Goal: Task Accomplishment & Management: Use online tool/utility

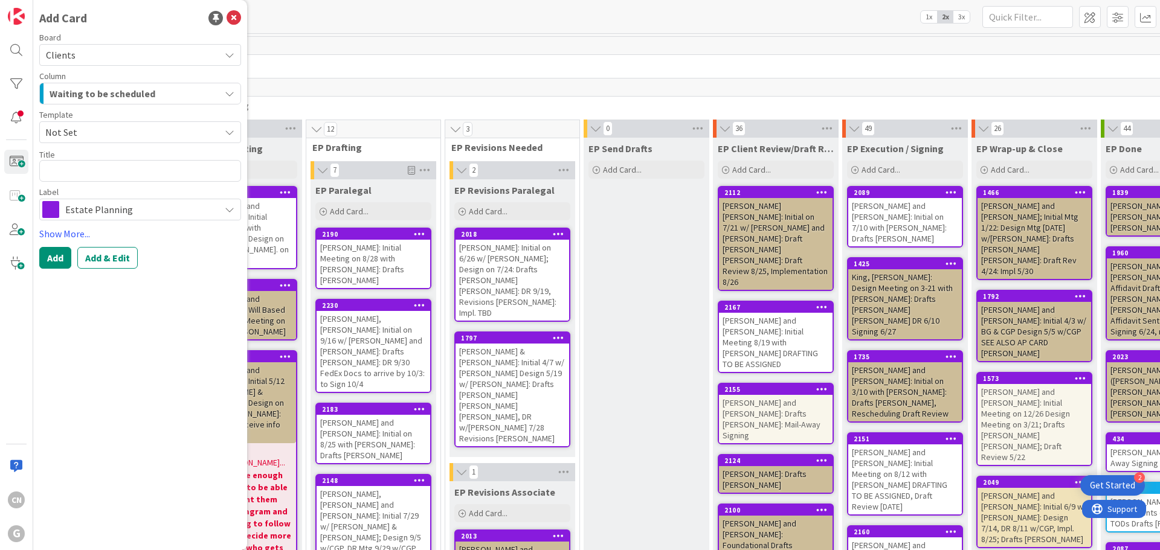
click at [115, 92] on span "Waiting to be scheduled" at bounding box center [103, 94] width 106 height 16
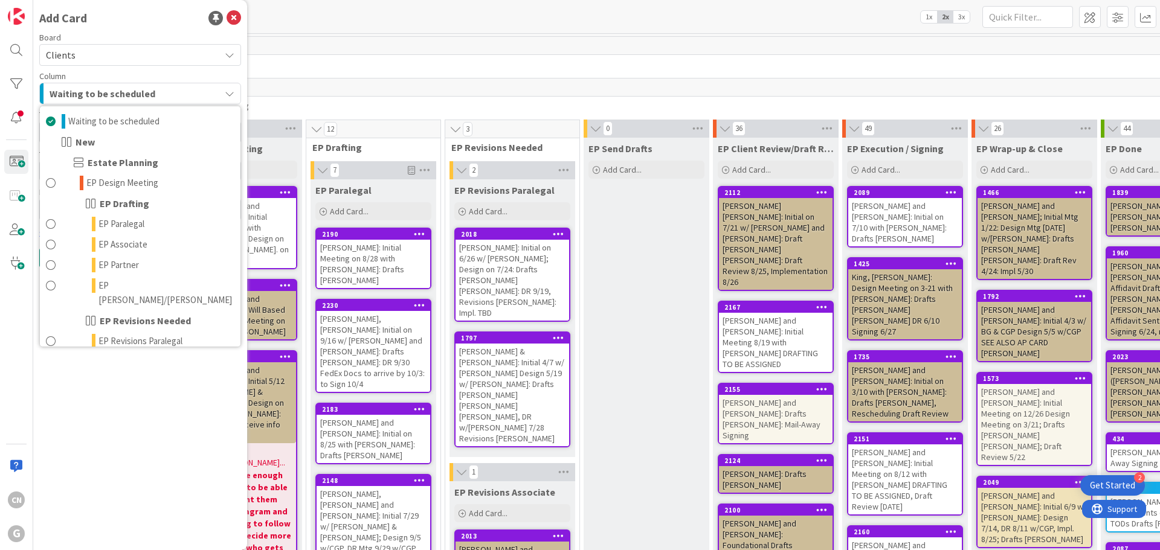
click at [508, 53] on div "444" at bounding box center [874, 46] width 1414 height 18
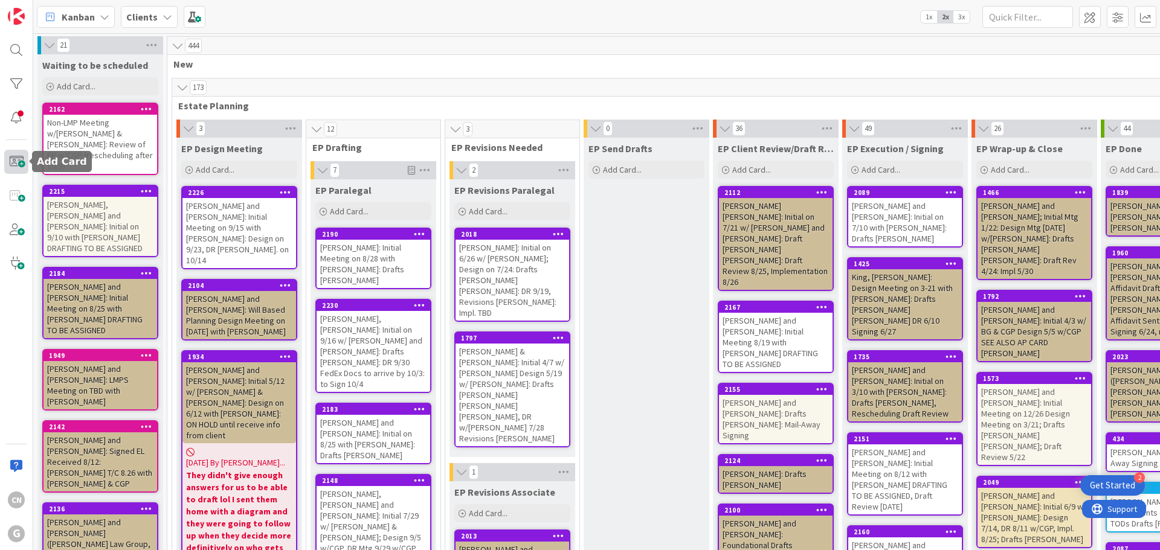
click at [18, 161] on span at bounding box center [16, 162] width 24 height 24
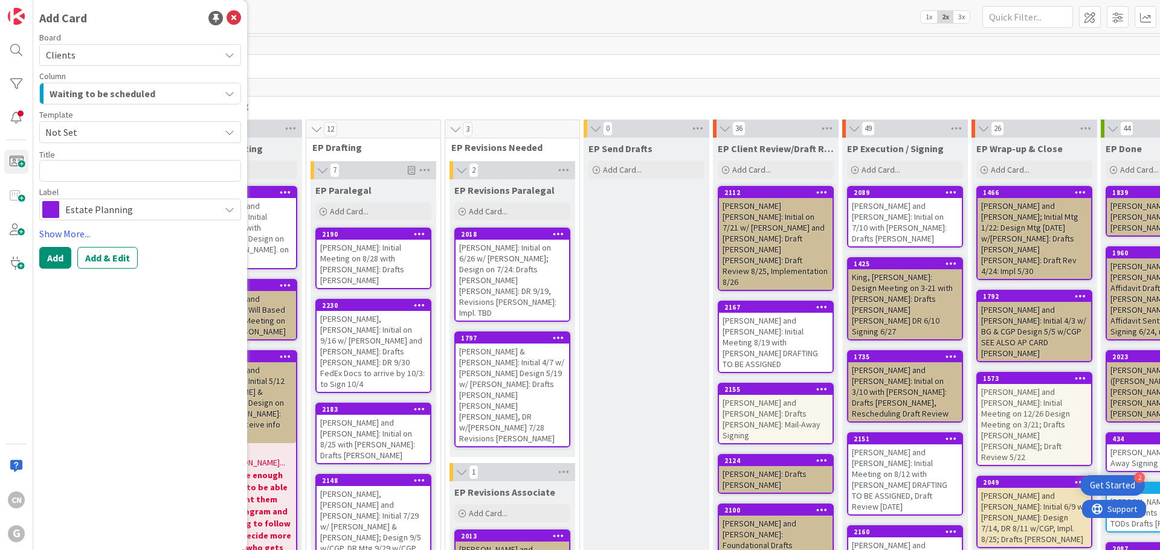
click at [86, 165] on textarea at bounding box center [140, 171] width 202 height 22
click at [87, 132] on span "Not Set" at bounding box center [127, 132] width 165 height 16
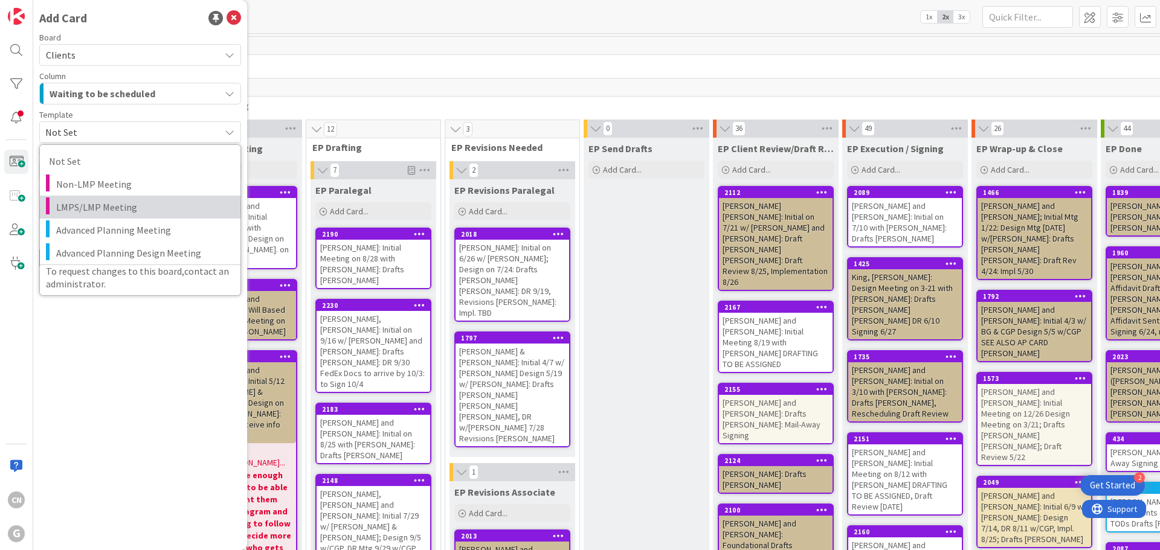
click at [77, 205] on span "LMPS/LMP Meeting" at bounding box center [143, 207] width 175 height 16
type textarea "x"
type textarea "LMPS/LMP Meeting"
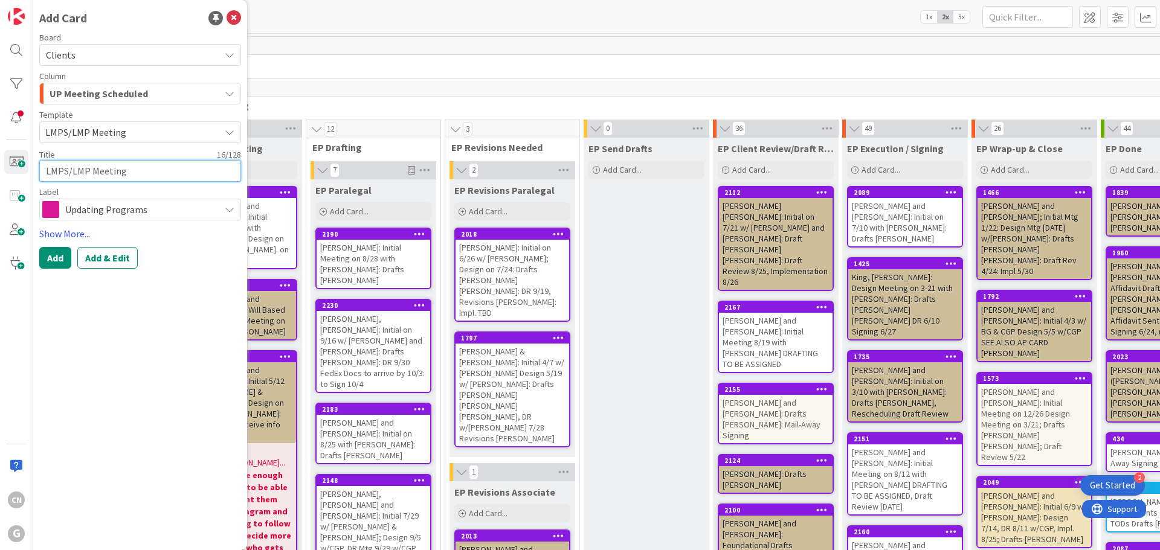
drag, startPoint x: 87, startPoint y: 171, endPoint x: 69, endPoint y: 173, distance: 18.2
click at [69, 173] on textarea "LMPS/LMP Meeting" at bounding box center [140, 171] width 202 height 22
type textarea "x"
type textarea "LMPS Meeting"
click at [46, 168] on textarea "LMPS Meeting" at bounding box center [140, 171] width 202 height 22
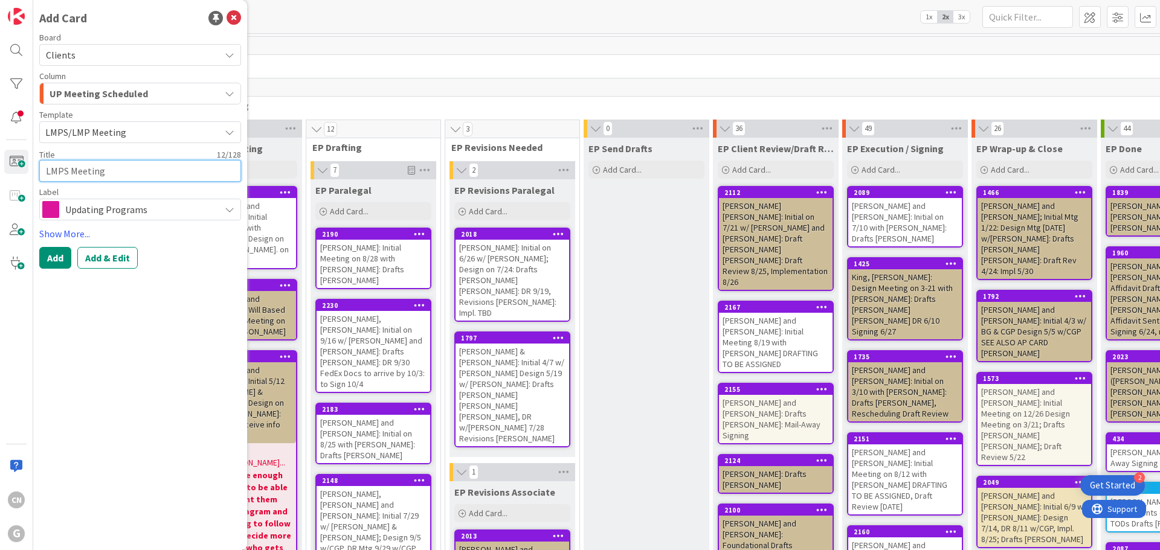
type textarea "x"
type textarea "GLMPS Meeting"
type textarea "x"
type textarea "GoLMPS Meeting"
type textarea "x"
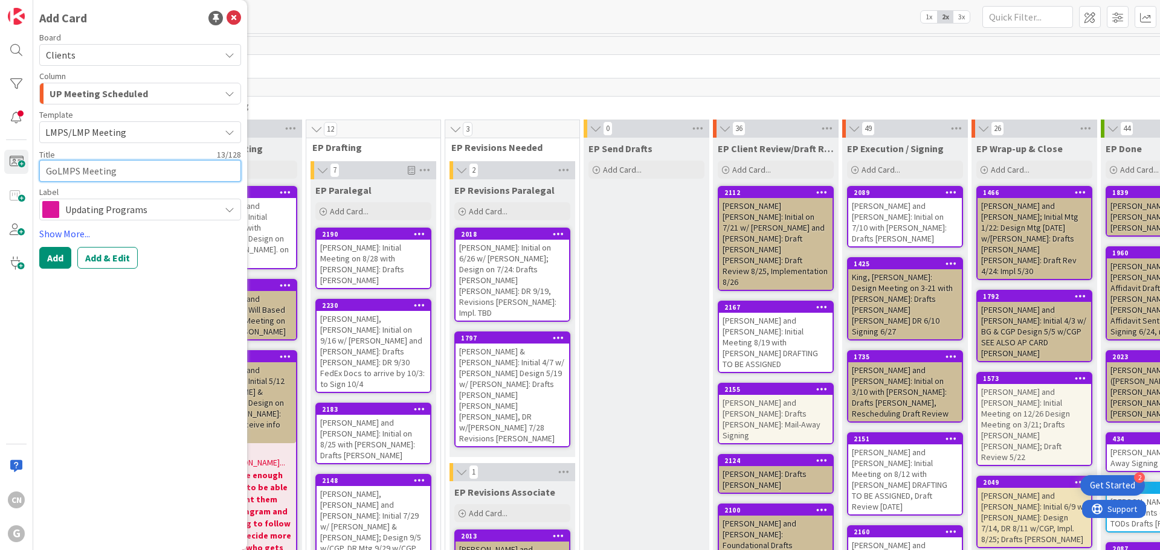
type textarea "GorLMPS Meeting"
type textarea "x"
type textarea "GordLMPS Meeting"
type textarea "x"
type textarea "GordoLMPS Meeting"
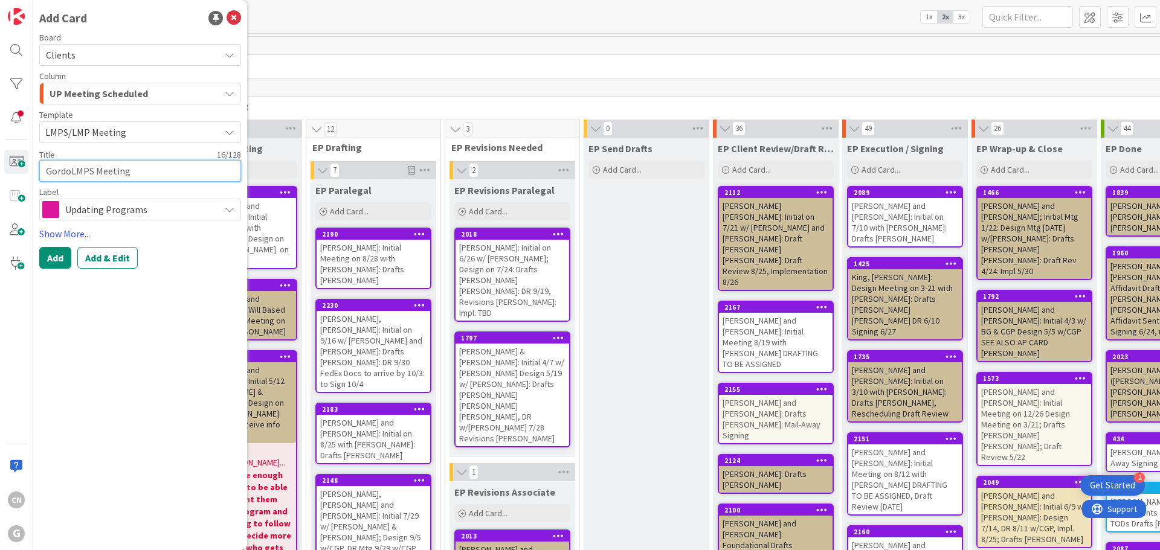
type textarea "x"
type textarea "GordonLMPS Meeting"
type textarea "x"
type textarea "[PERSON_NAME],LMPS Meeting"
type textarea "x"
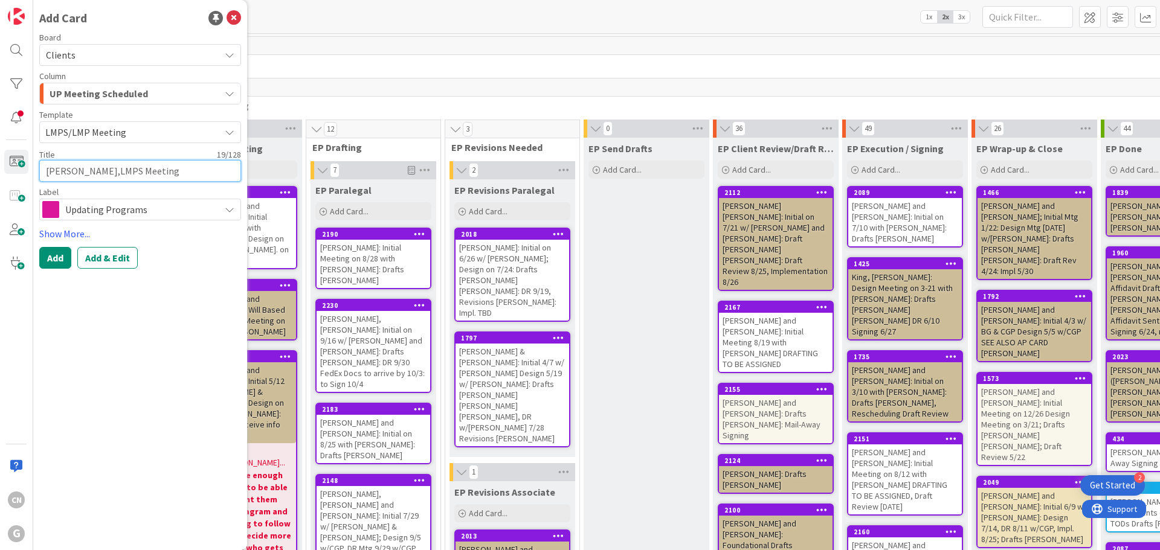
type textarea "[PERSON_NAME], LMPS Meeting"
type textarea "x"
type textarea "[PERSON_NAME], SLMPS Meeting"
type textarea "x"
type textarea "[PERSON_NAME], SyLMPS Meeting"
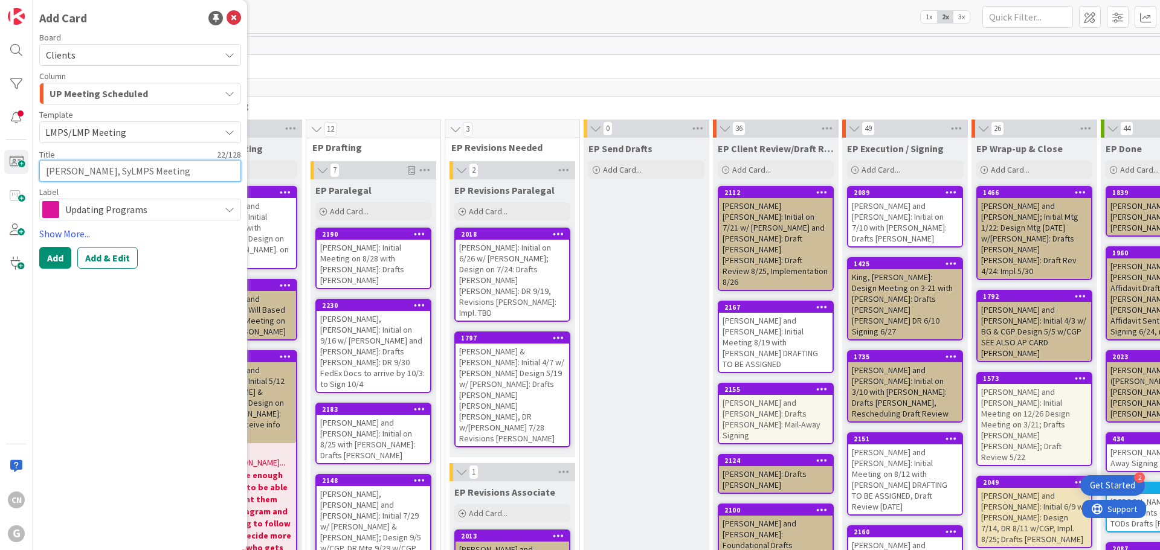
type textarea "x"
type textarea "[PERSON_NAME], SylLMPS Meeting"
type textarea "x"
type textarea "[PERSON_NAME], SylvLMPS Meeting"
type textarea "x"
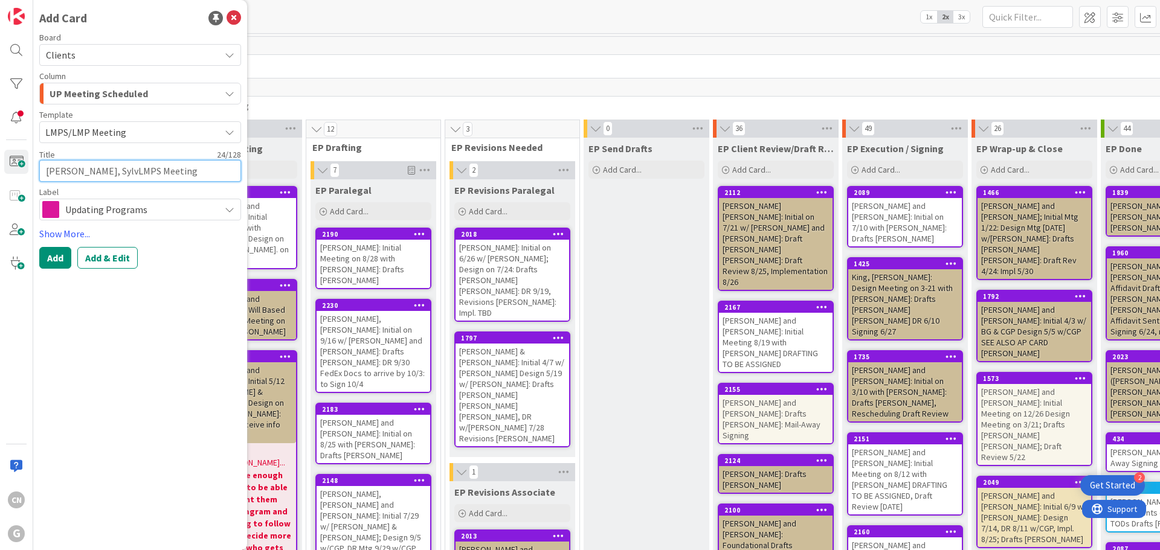
type textarea "[PERSON_NAME], SylviLMPS Meeting"
type textarea "x"
type textarea "[PERSON_NAME], SylviaLMPS Meeting"
type textarea "x"
type textarea "[PERSON_NAME] LMPS Meeting"
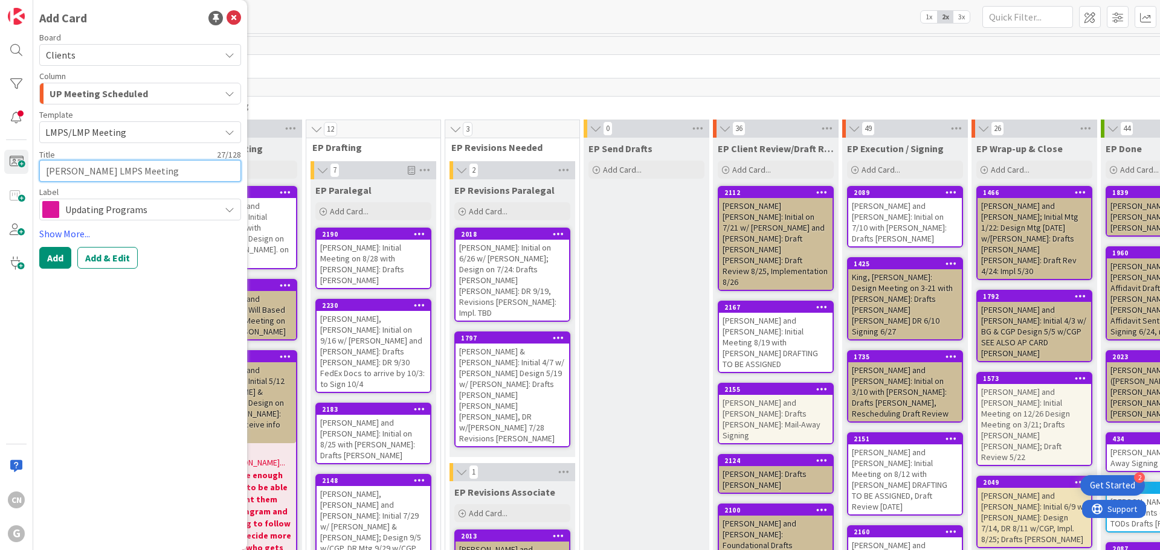
type textarea "x"
type textarea "[PERSON_NAME] -LMPS Meeting"
type textarea "x"
type textarea "[PERSON_NAME] - LMPS Meeting"
click at [193, 174] on textarea "[PERSON_NAME] - LMPS Meeting" at bounding box center [140, 171] width 202 height 22
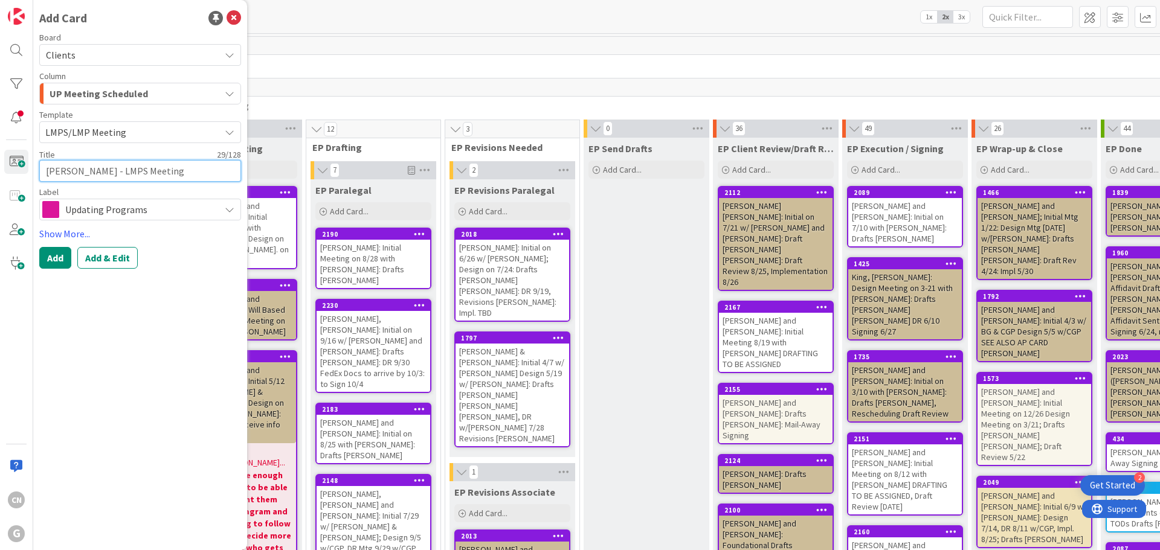
type textarea "x"
type textarea "[PERSON_NAME] - LMPS Meeting"
type textarea "x"
type textarea "[PERSON_NAME] - LMPS Meeting 1"
type textarea "x"
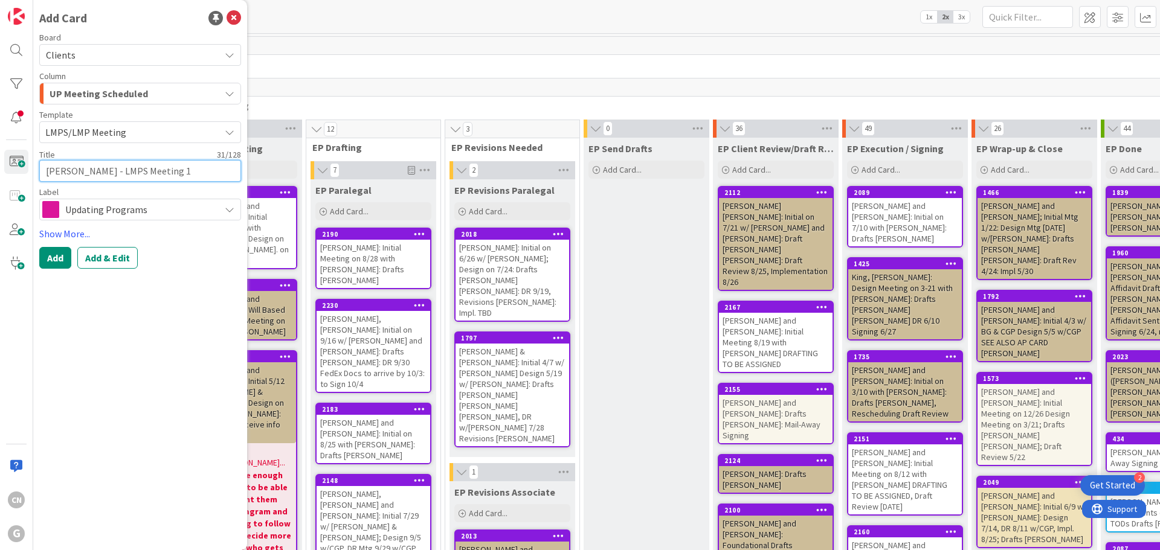
type textarea "[PERSON_NAME] - LMPS Meeting 10"
type textarea "x"
type textarea "[PERSON_NAME] - LMPS Meeting 10."
type textarea "x"
type textarea "[PERSON_NAME] - LMPS Meeting 10"
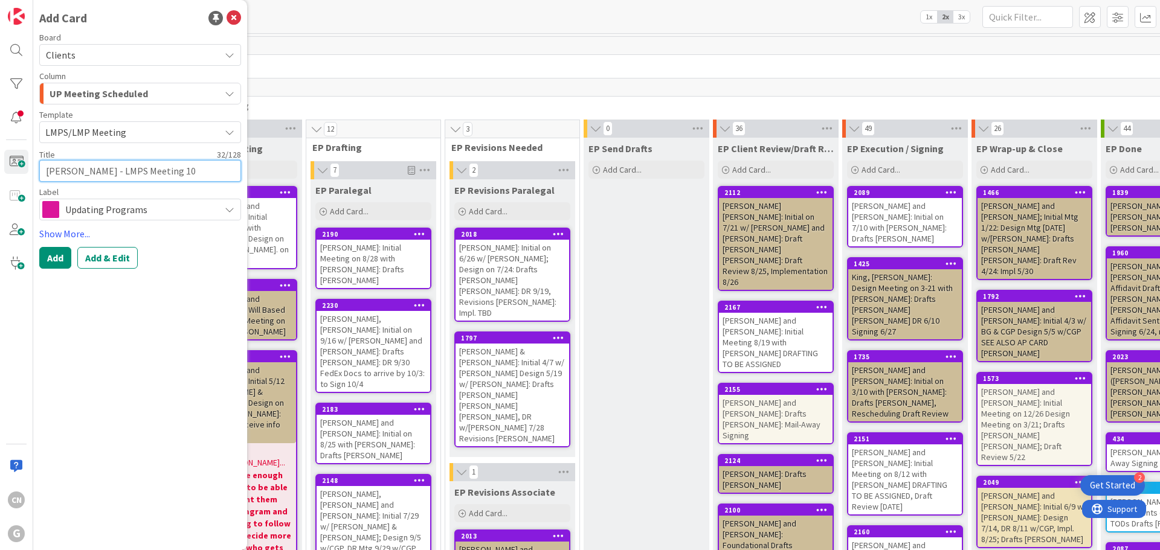
type textarea "x"
type textarea "[PERSON_NAME] - LMPS Meeting 10/"
click at [189, 178] on textarea "[PERSON_NAME] - LMPS Meeting 10/" at bounding box center [140, 171] width 202 height 22
type textarea "x"
type textarea "[PERSON_NAME] - LMPS Meeting 10/1"
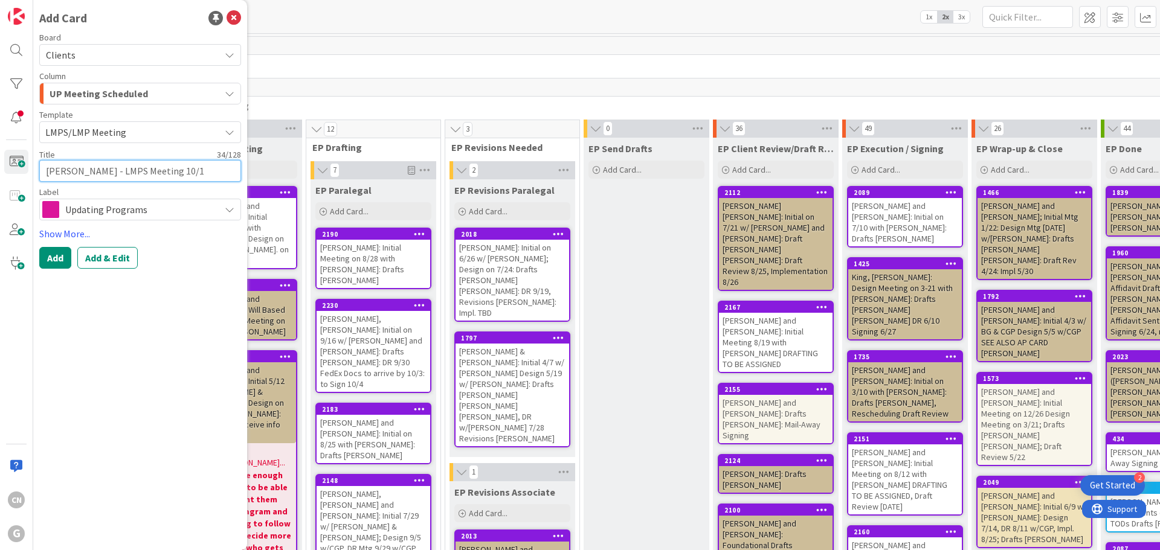
type textarea "x"
type textarea "[PERSON_NAME] - LMPS Meeting 10/10"
click at [57, 263] on button "Add" at bounding box center [55, 258] width 32 height 22
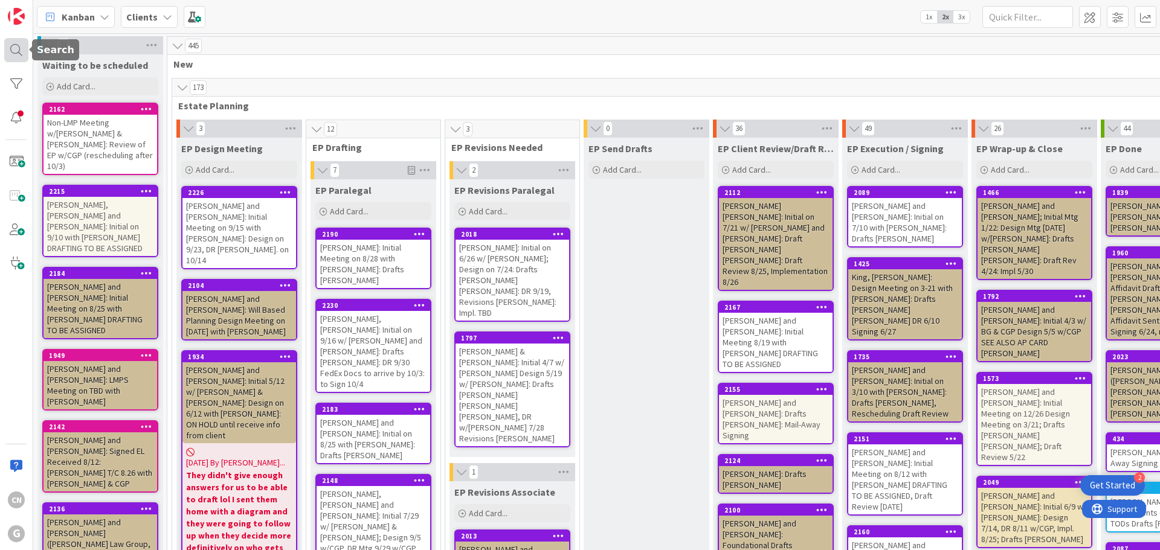
click at [21, 50] on div at bounding box center [16, 50] width 24 height 24
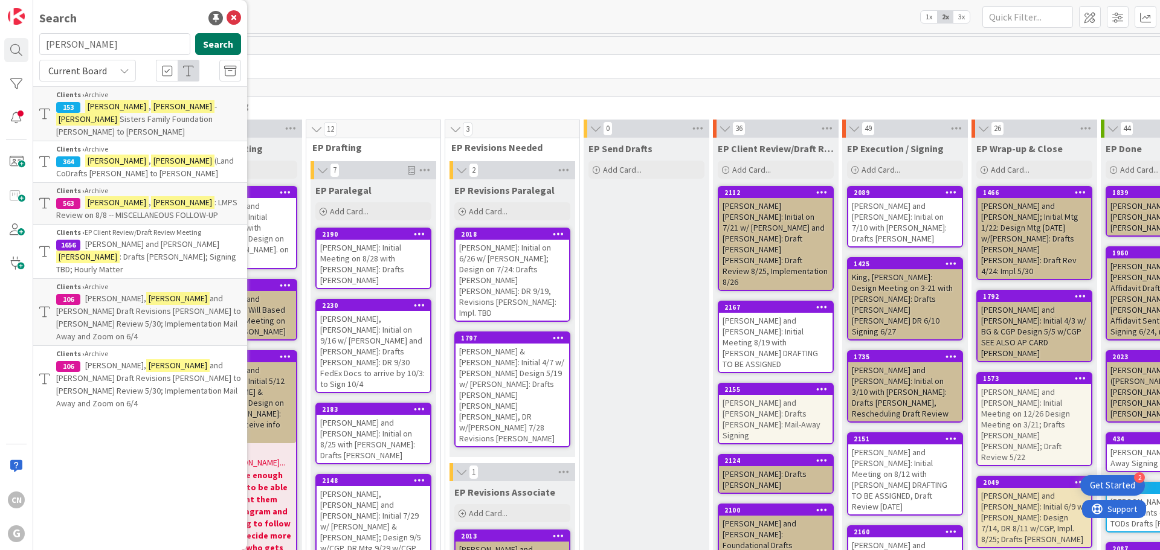
click at [223, 43] on button "Search" at bounding box center [218, 44] width 46 height 22
